Goal: Task Accomplishment & Management: Manage account settings

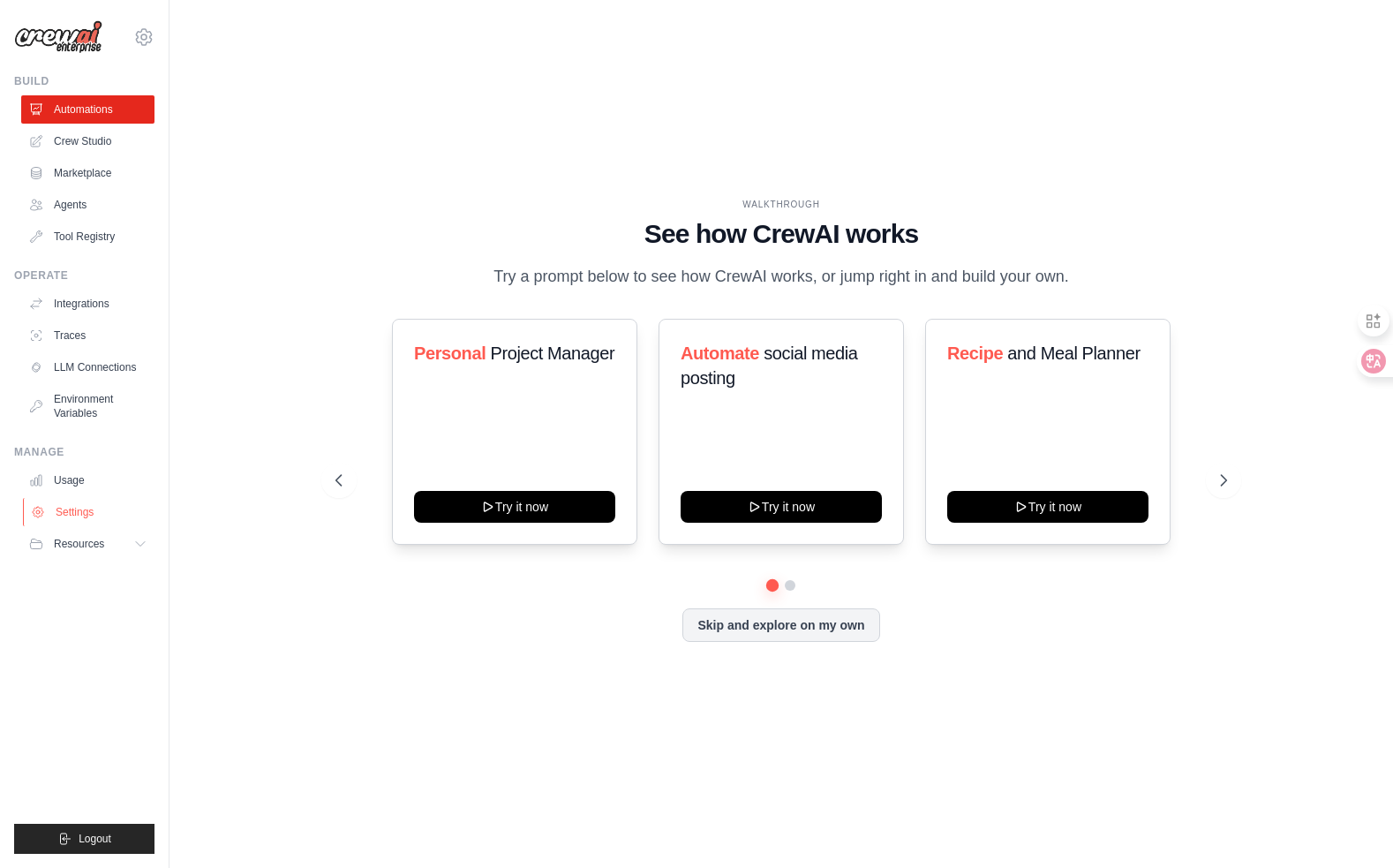
click at [80, 511] on link "Settings" at bounding box center [89, 511] width 133 height 28
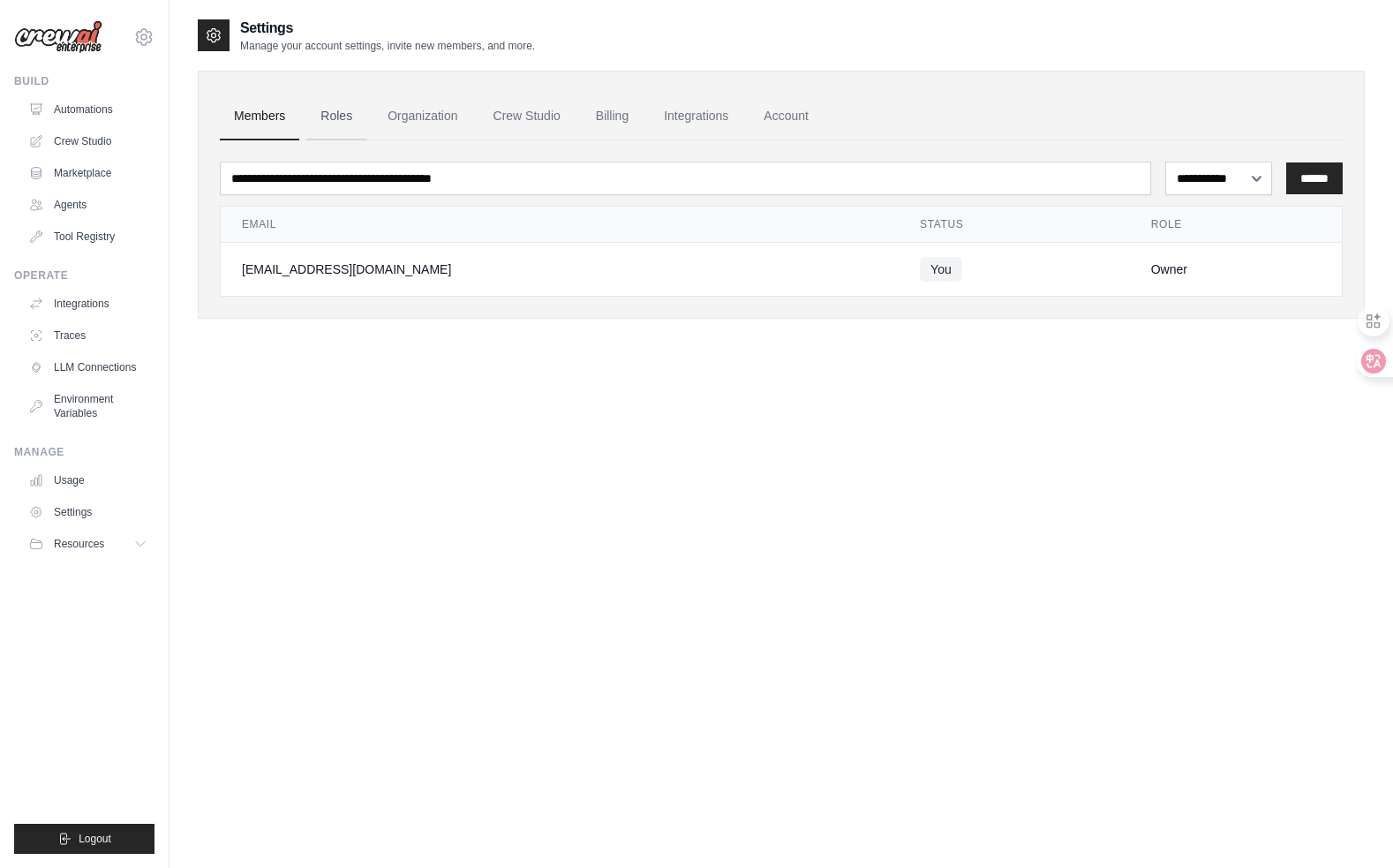
click at [345, 119] on link "Roles" at bounding box center [337, 117] width 60 height 48
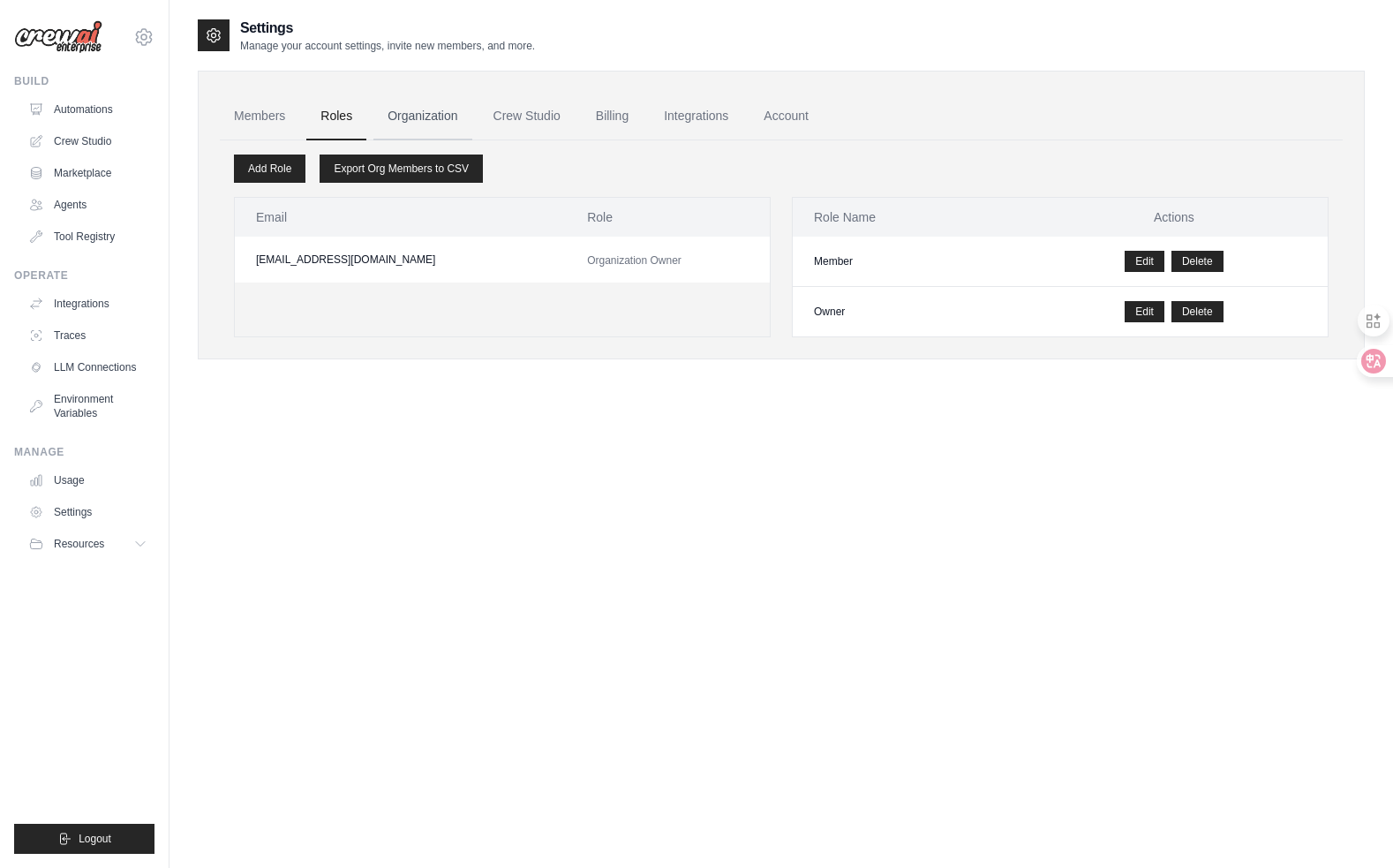
click at [436, 116] on link "Organization" at bounding box center [423, 117] width 98 height 48
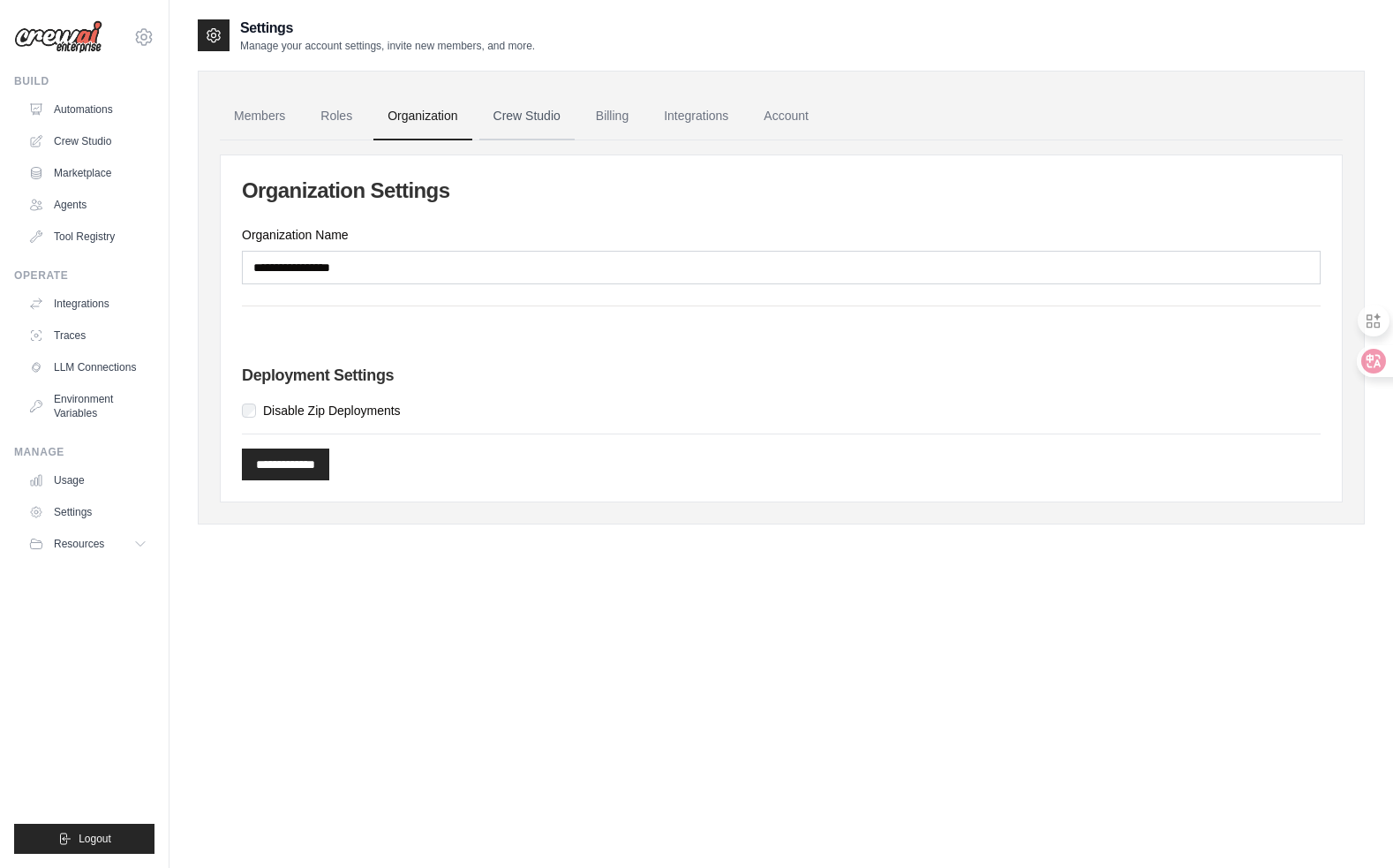
click at [518, 116] on link "Crew Studio" at bounding box center [527, 117] width 95 height 48
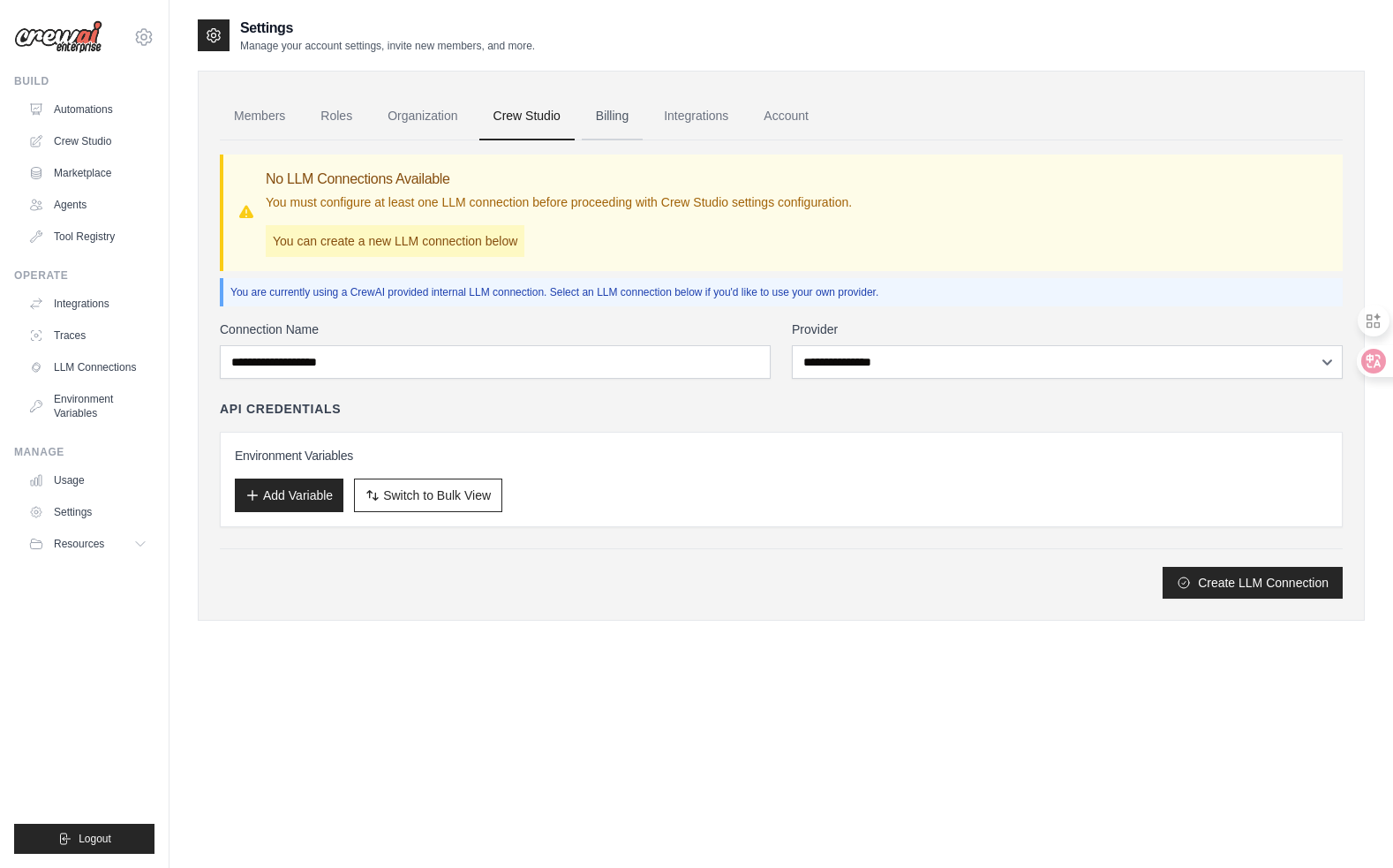
click at [626, 118] on link "Billing" at bounding box center [612, 117] width 61 height 48
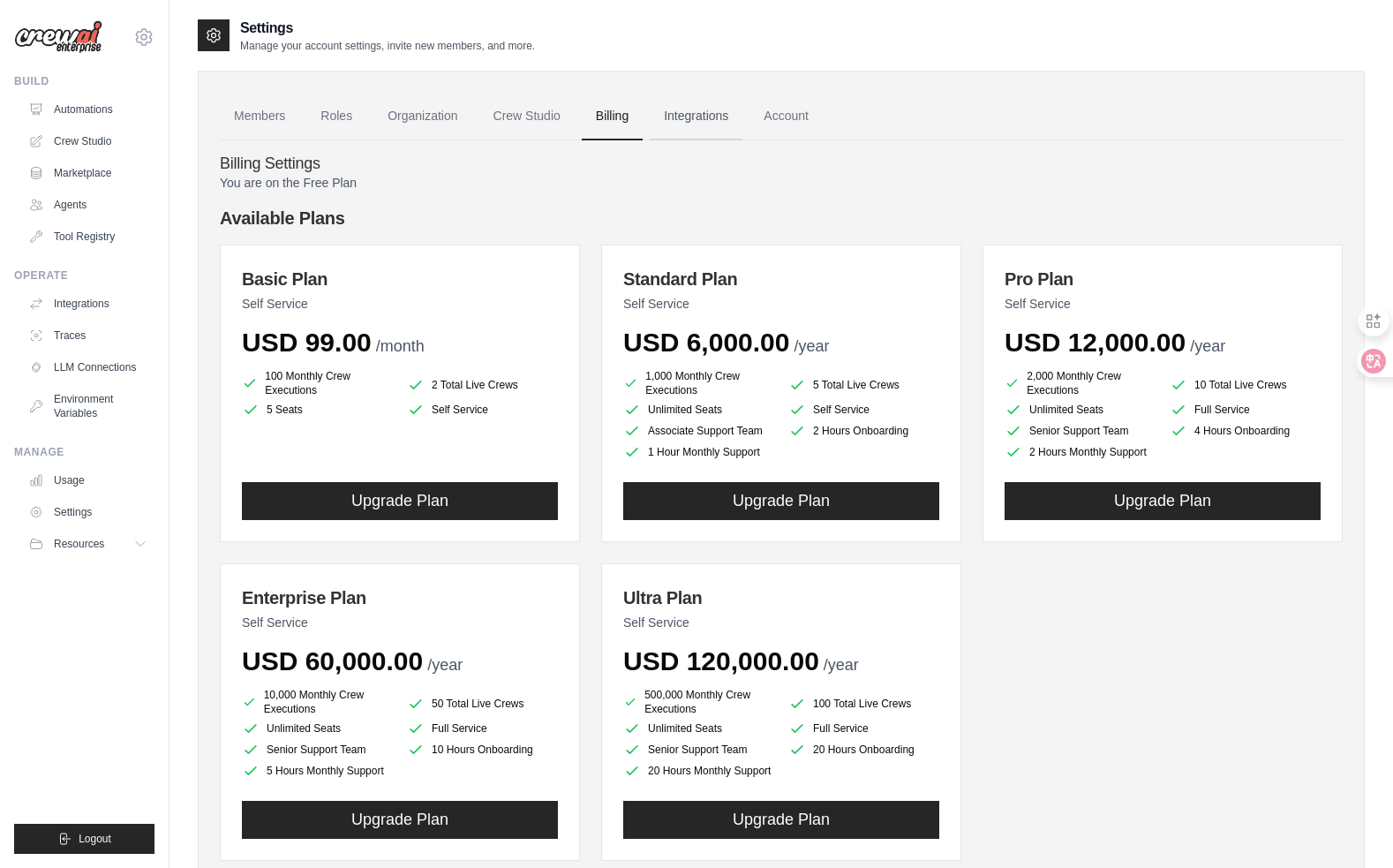
click at [691, 117] on link "Integrations" at bounding box center [696, 117] width 93 height 48
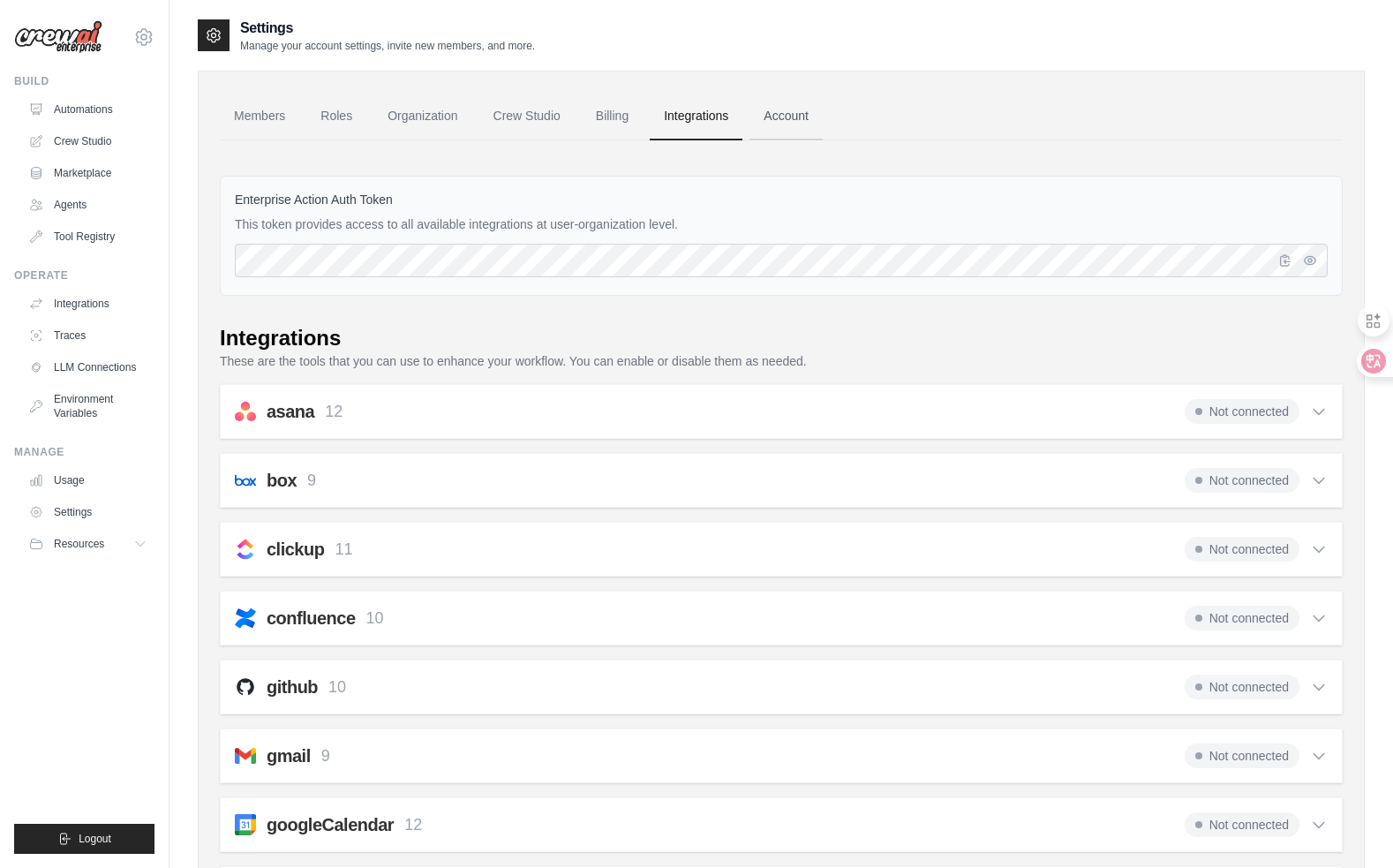
click at [785, 119] on link "Account" at bounding box center [785, 117] width 73 height 48
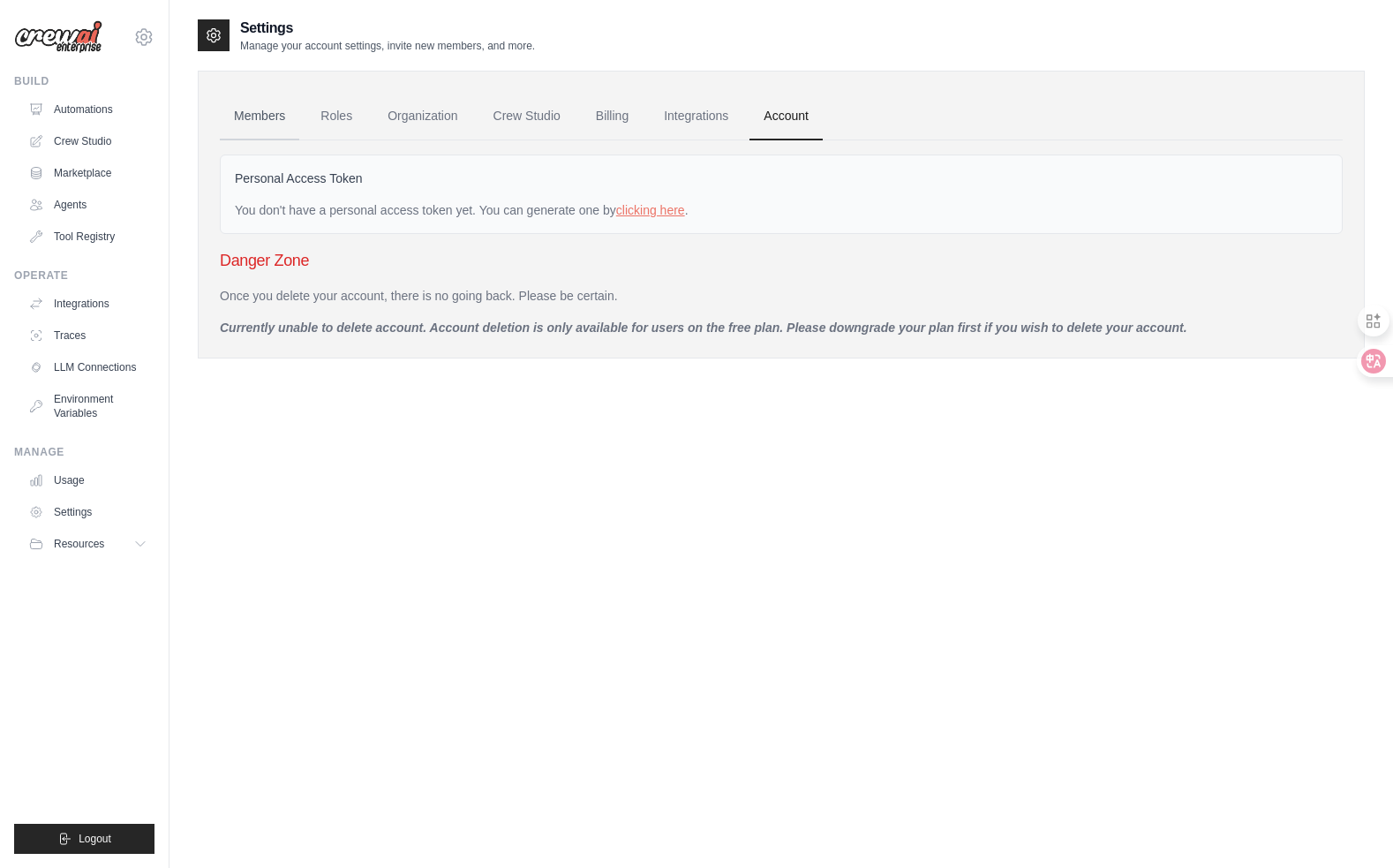
click at [252, 116] on link "Members" at bounding box center [260, 117] width 80 height 48
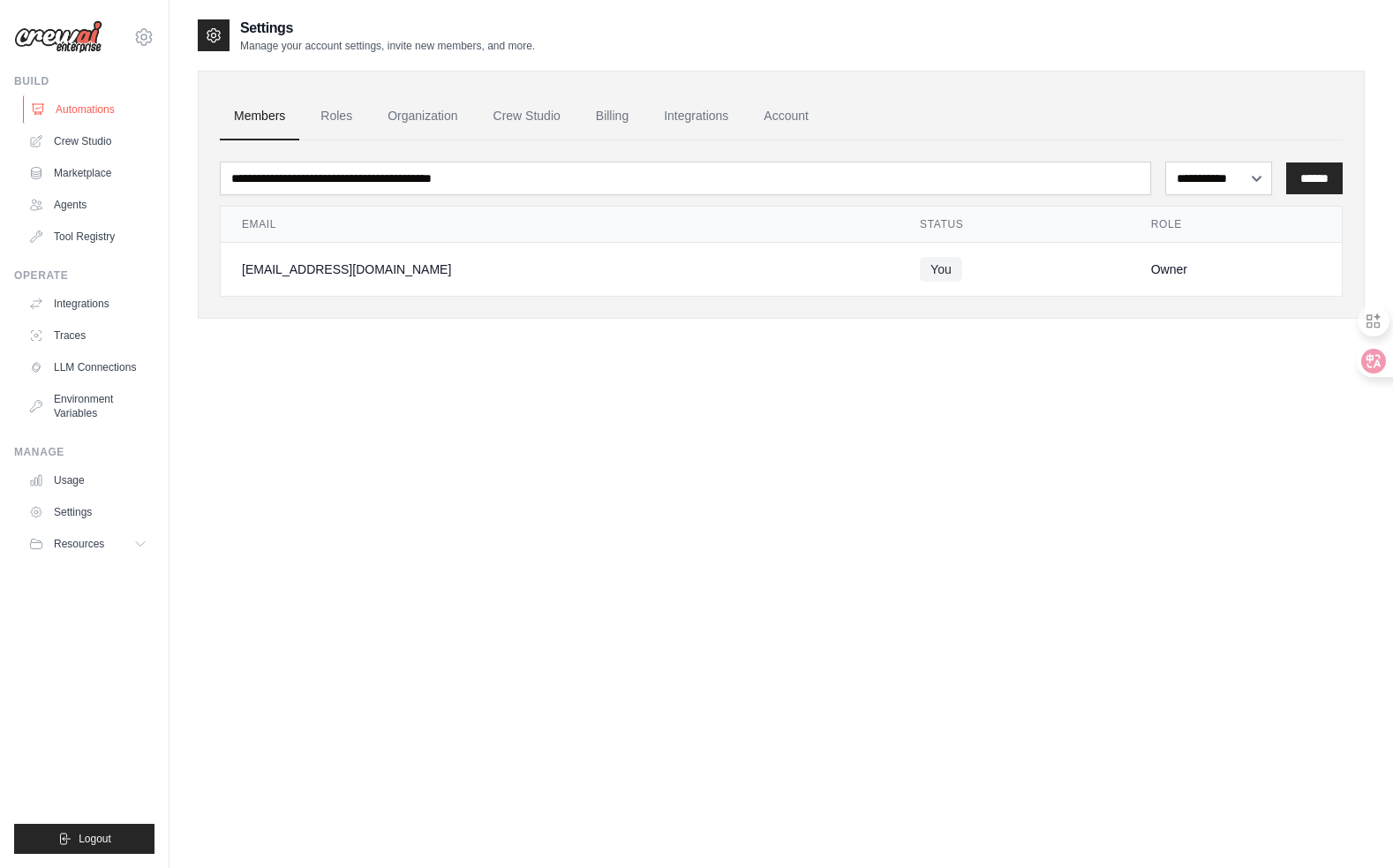
click at [76, 113] on link "Automations" at bounding box center [89, 109] width 133 height 28
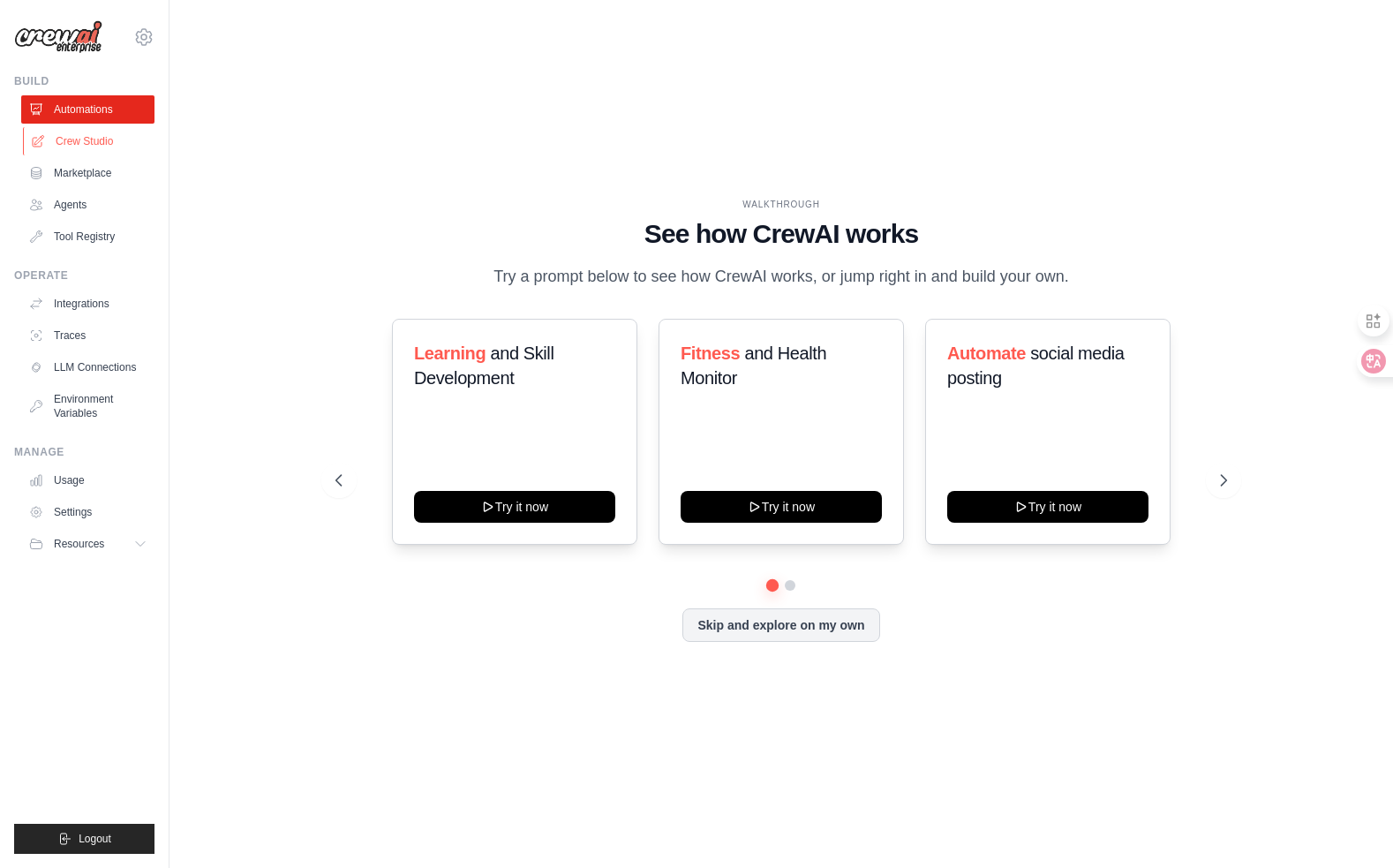
click at [80, 147] on link "Crew Studio" at bounding box center [89, 141] width 133 height 28
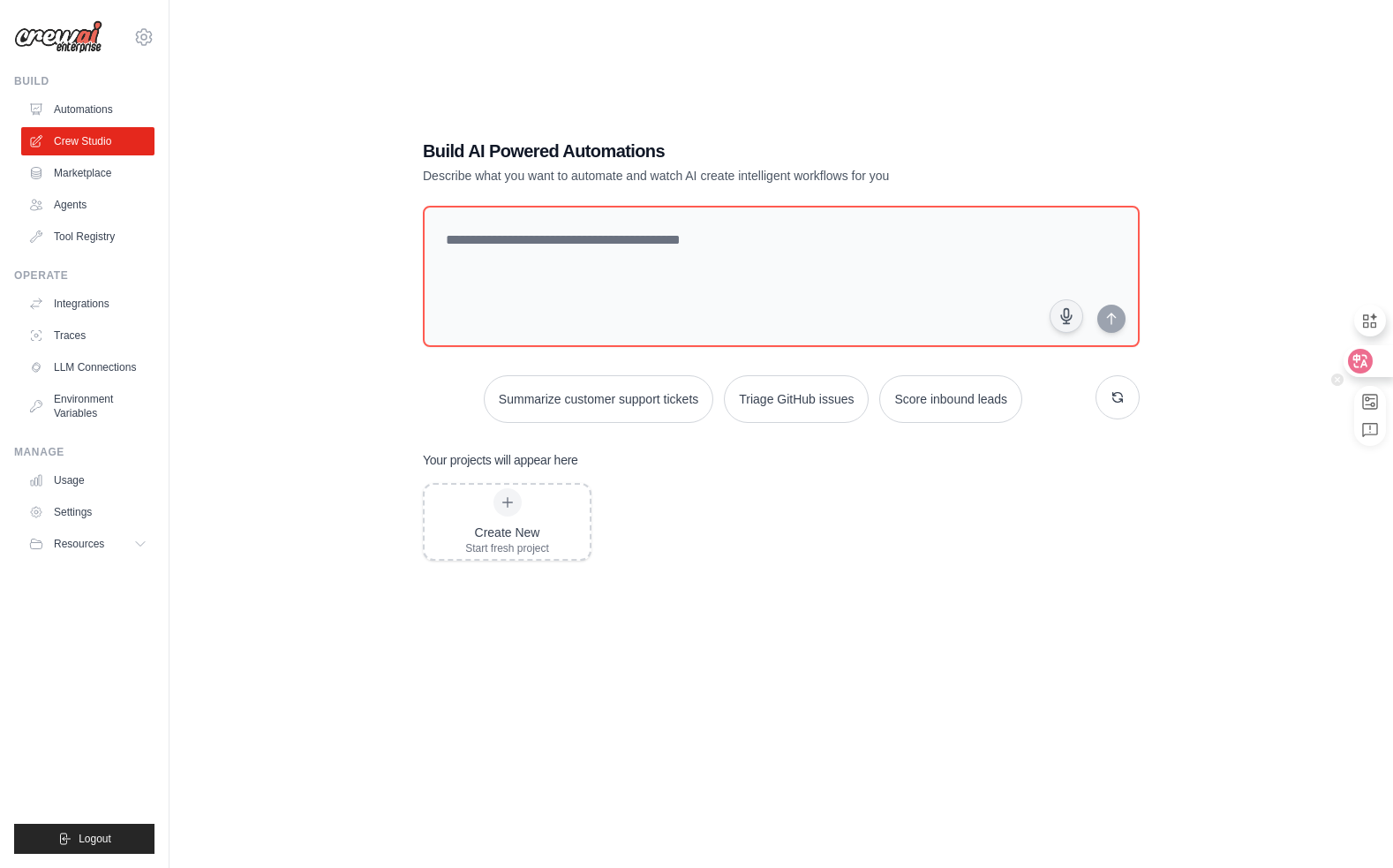
click at [1361, 358] on icon at bounding box center [1361, 362] width 18 height 18
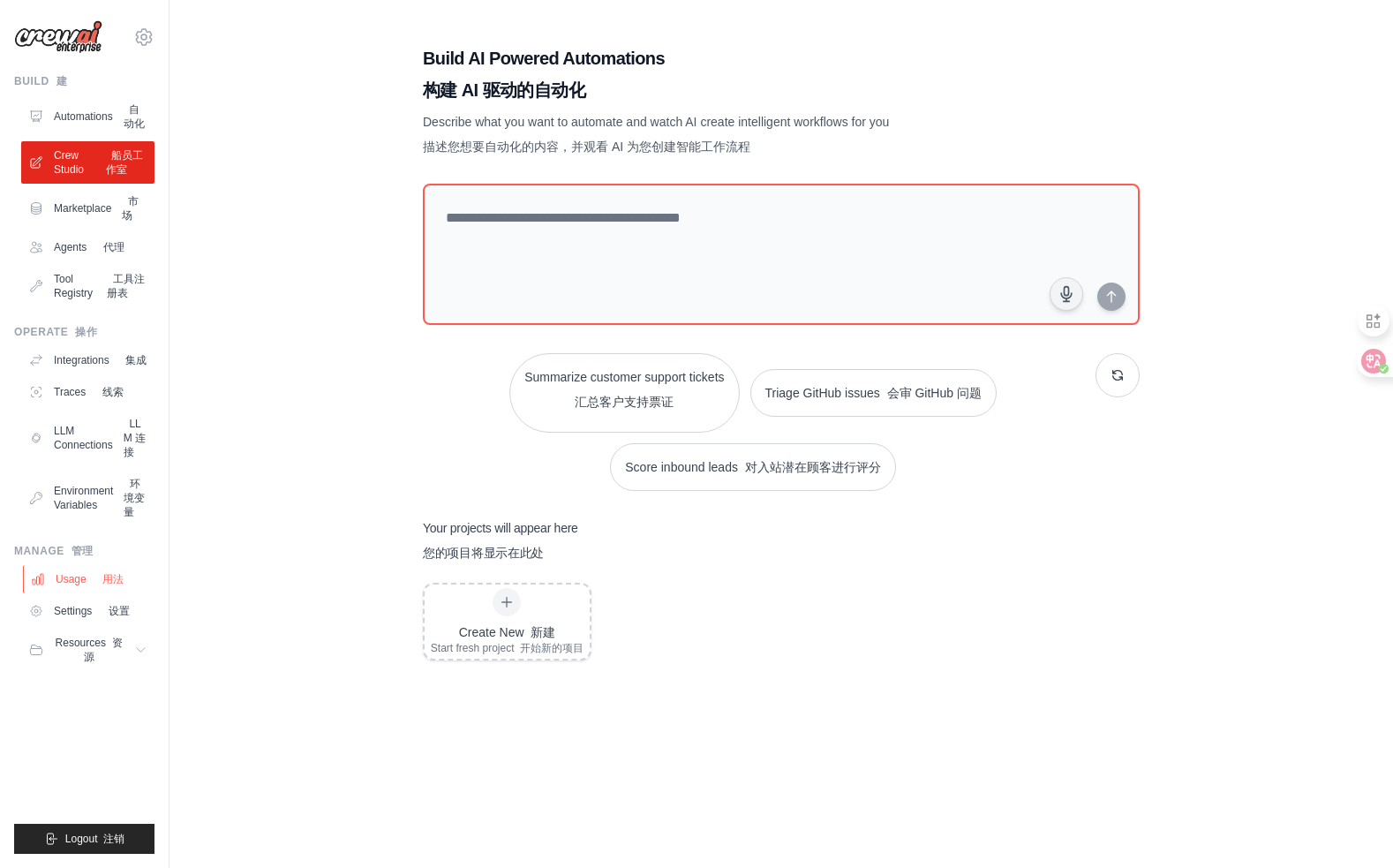
click at [71, 593] on link "Usage 用法" at bounding box center [89, 578] width 133 height 28
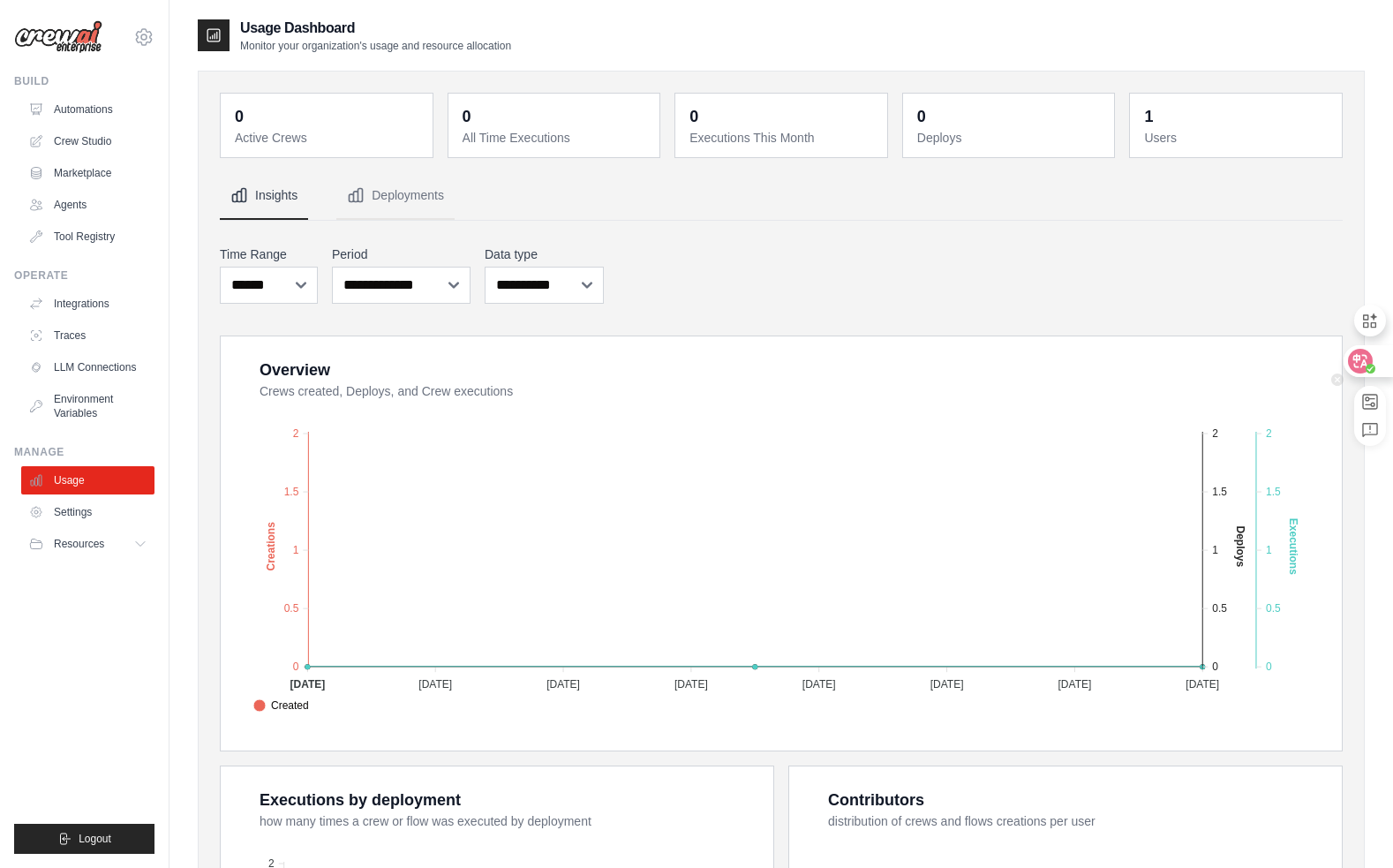
click at [1376, 364] on div at bounding box center [1368, 361] width 48 height 32
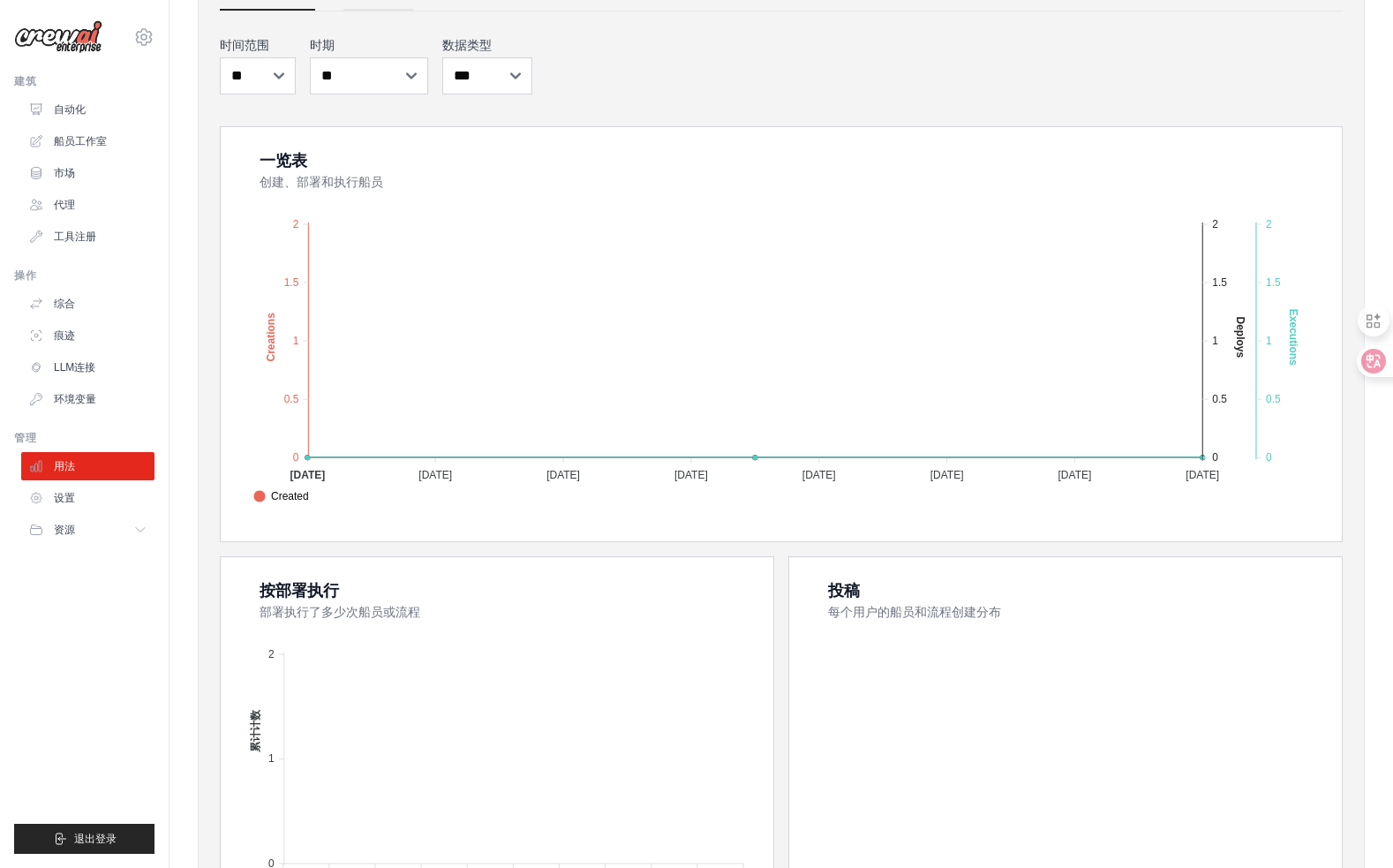
scroll to position [210, 0]
click at [71, 237] on link "工具注册" at bounding box center [89, 237] width 133 height 28
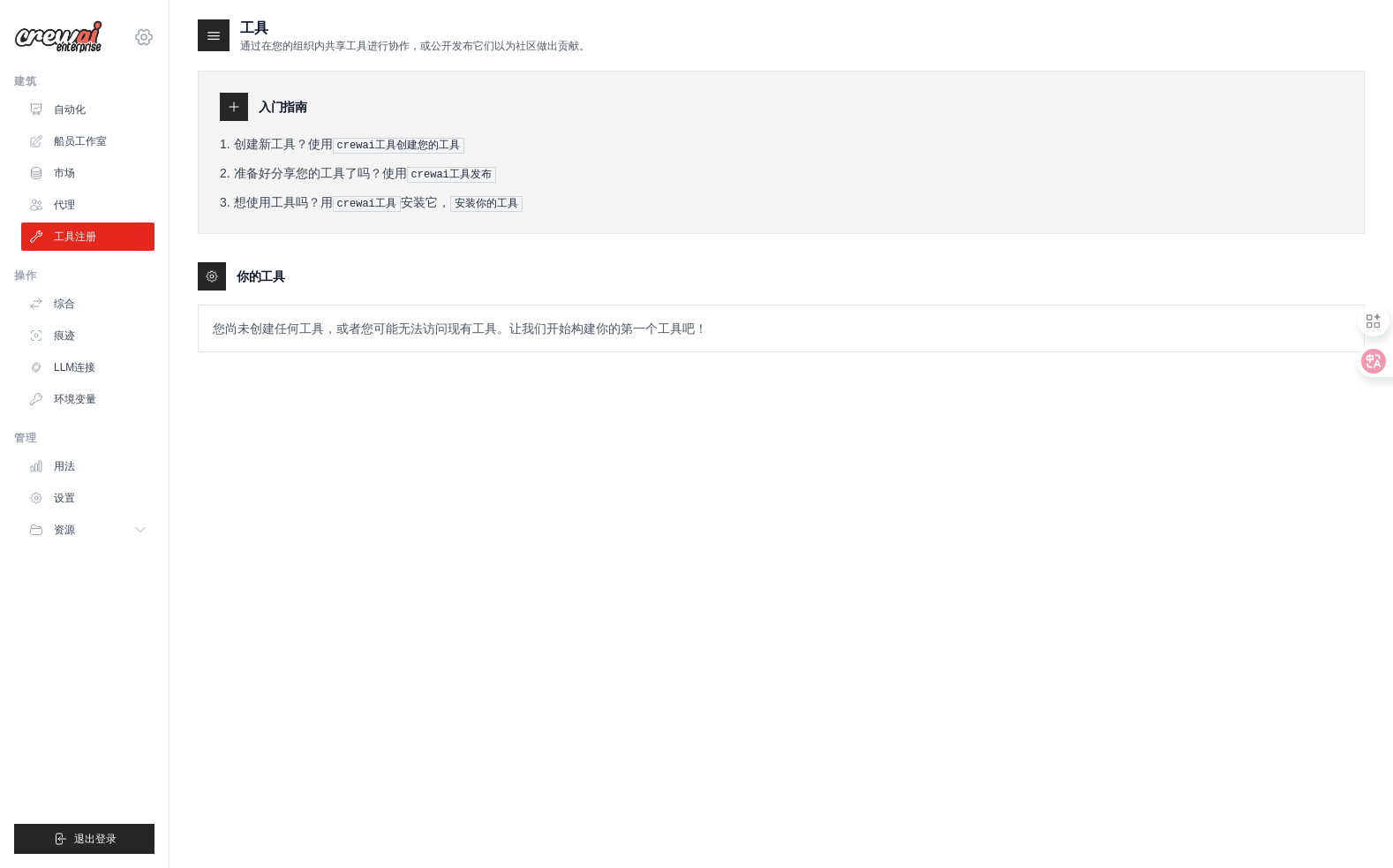
click at [151, 38] on icon at bounding box center [143, 37] width 21 height 21
click at [107, 118] on link "设置" at bounding box center [144, 119] width 156 height 32
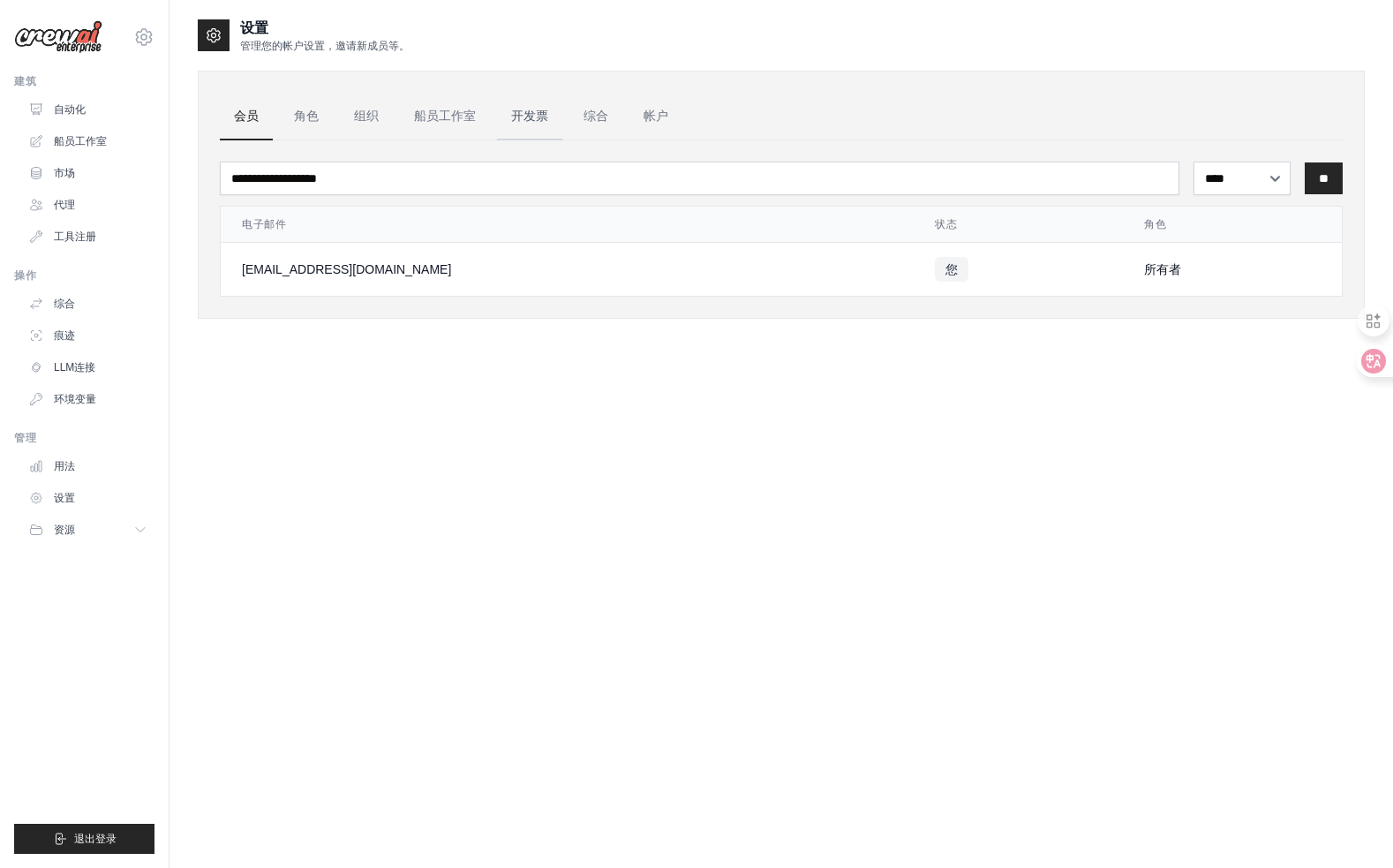
click at [535, 118] on link "开发票" at bounding box center [529, 117] width 65 height 48
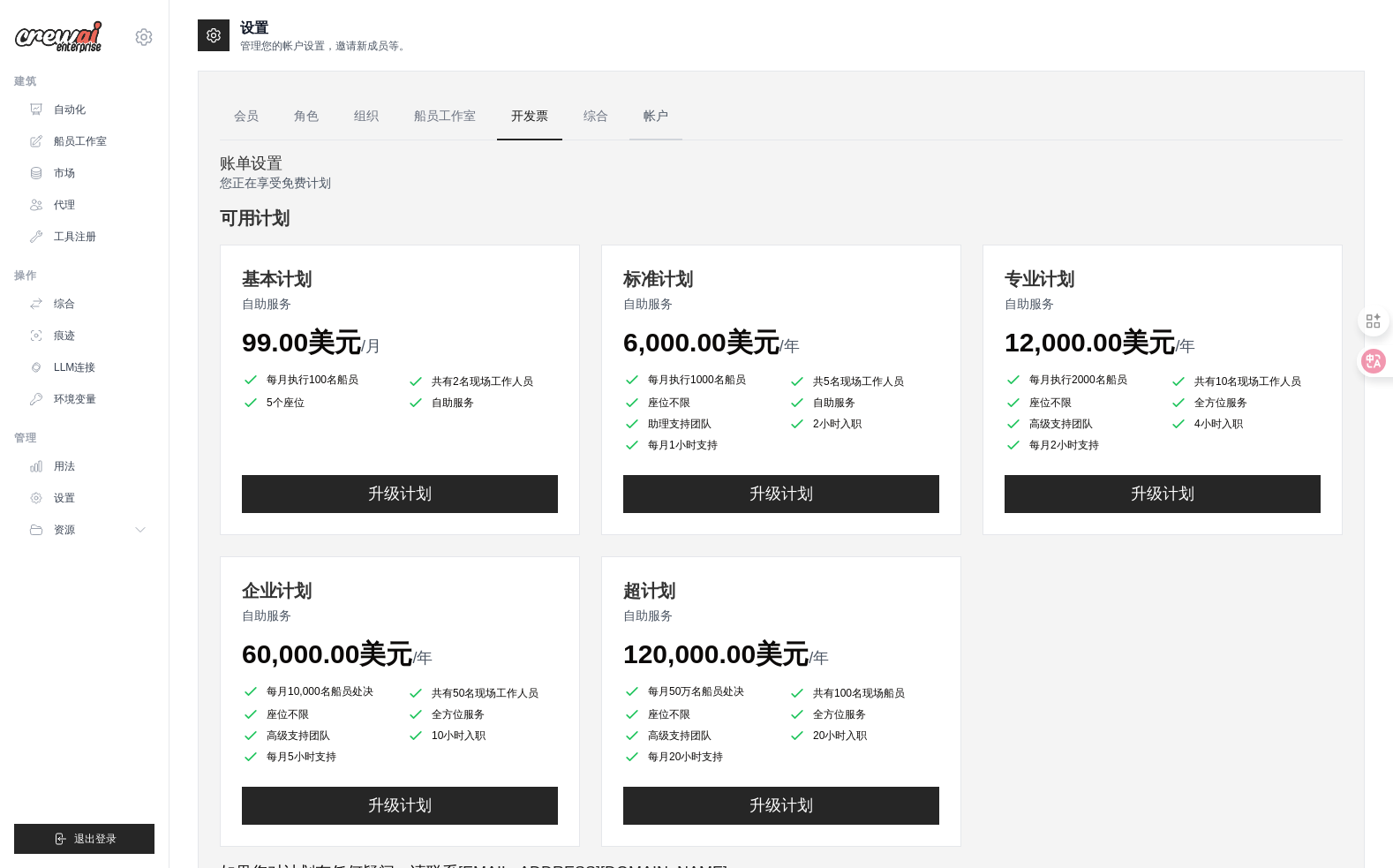
click at [669, 124] on link "帐户" at bounding box center [656, 117] width 53 height 48
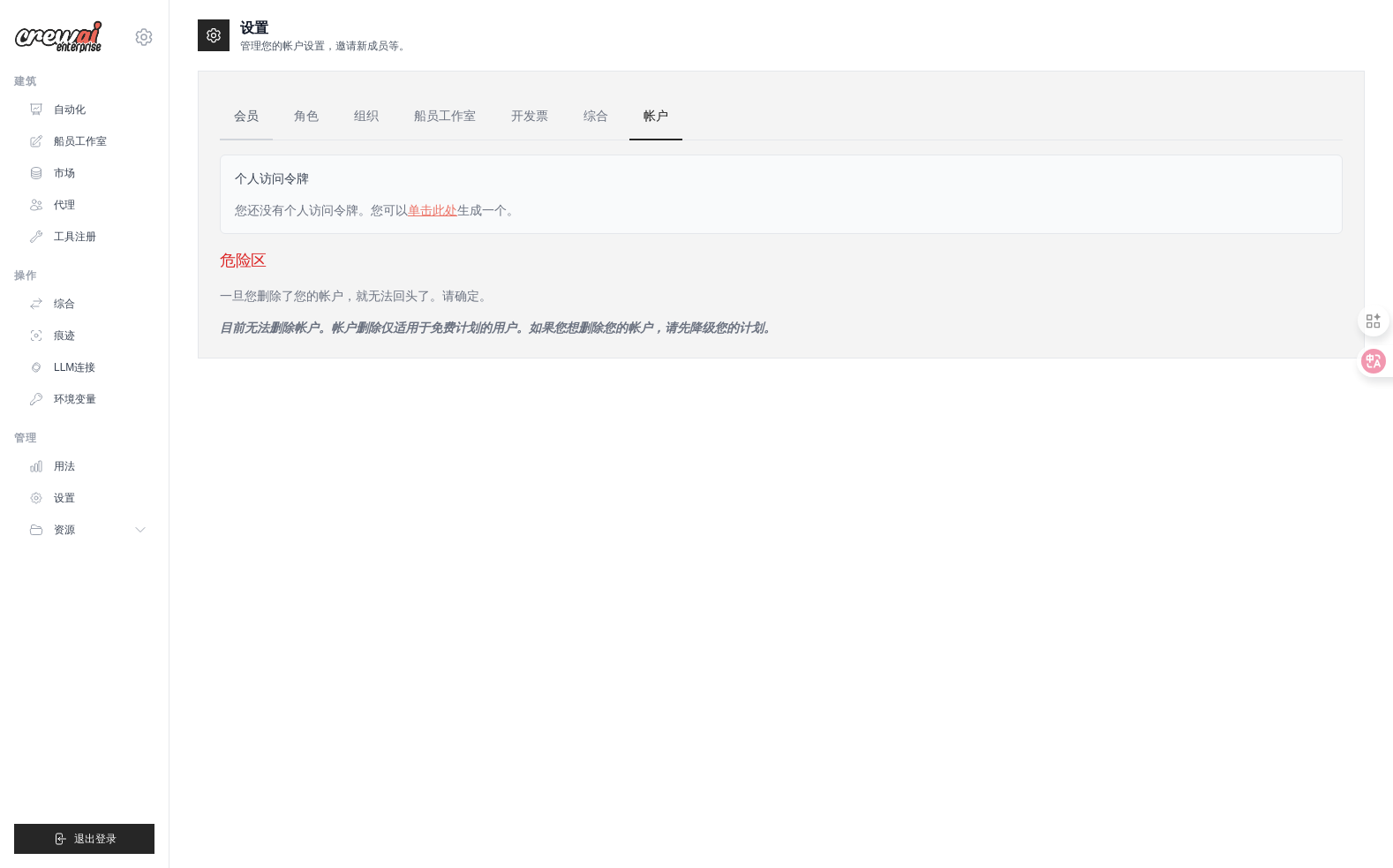
click at [247, 118] on link "会员" at bounding box center [246, 117] width 53 height 48
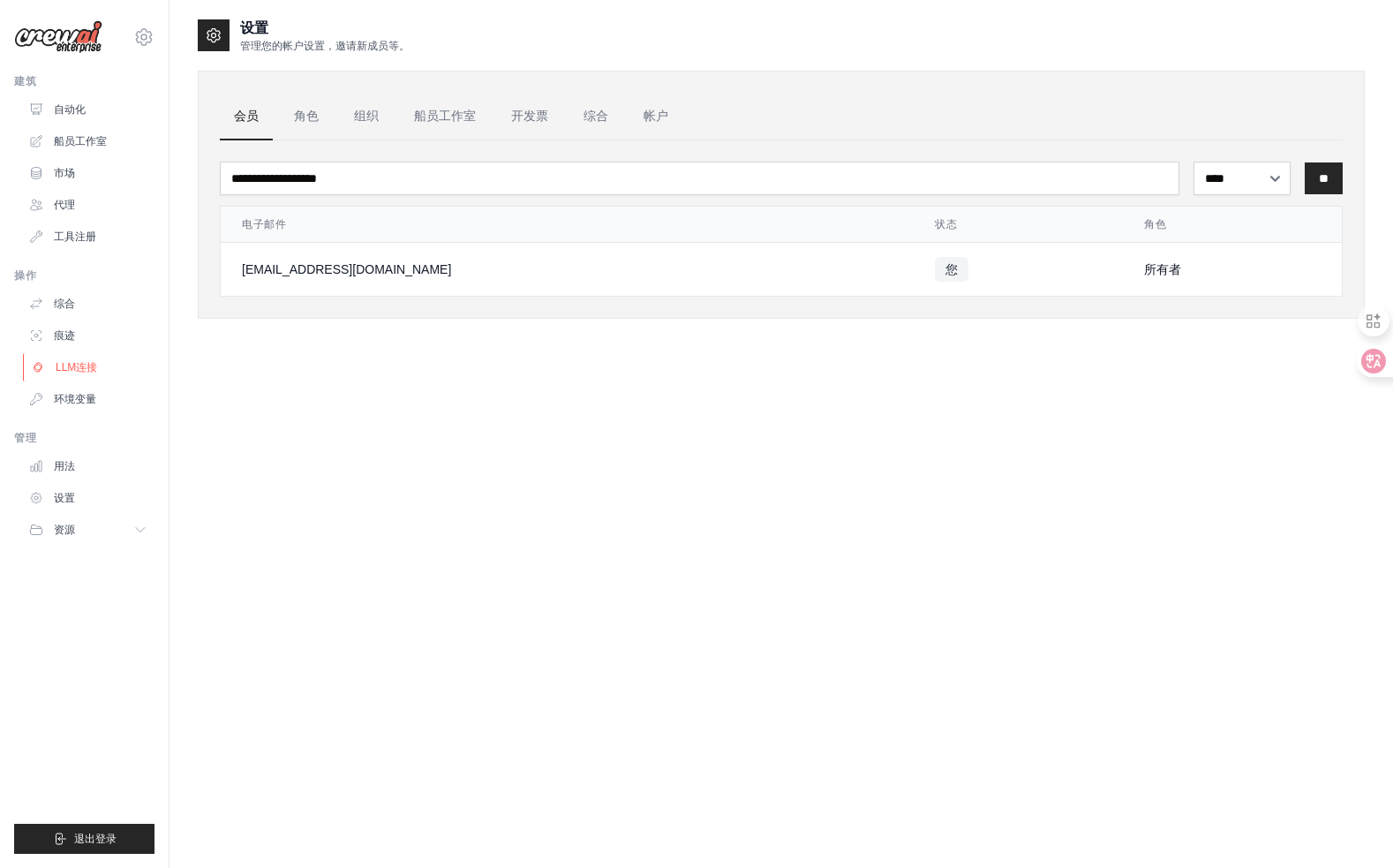
click at [86, 370] on link "LLM连接" at bounding box center [89, 367] width 133 height 28
